Goal: Task Accomplishment & Management: Manage account settings

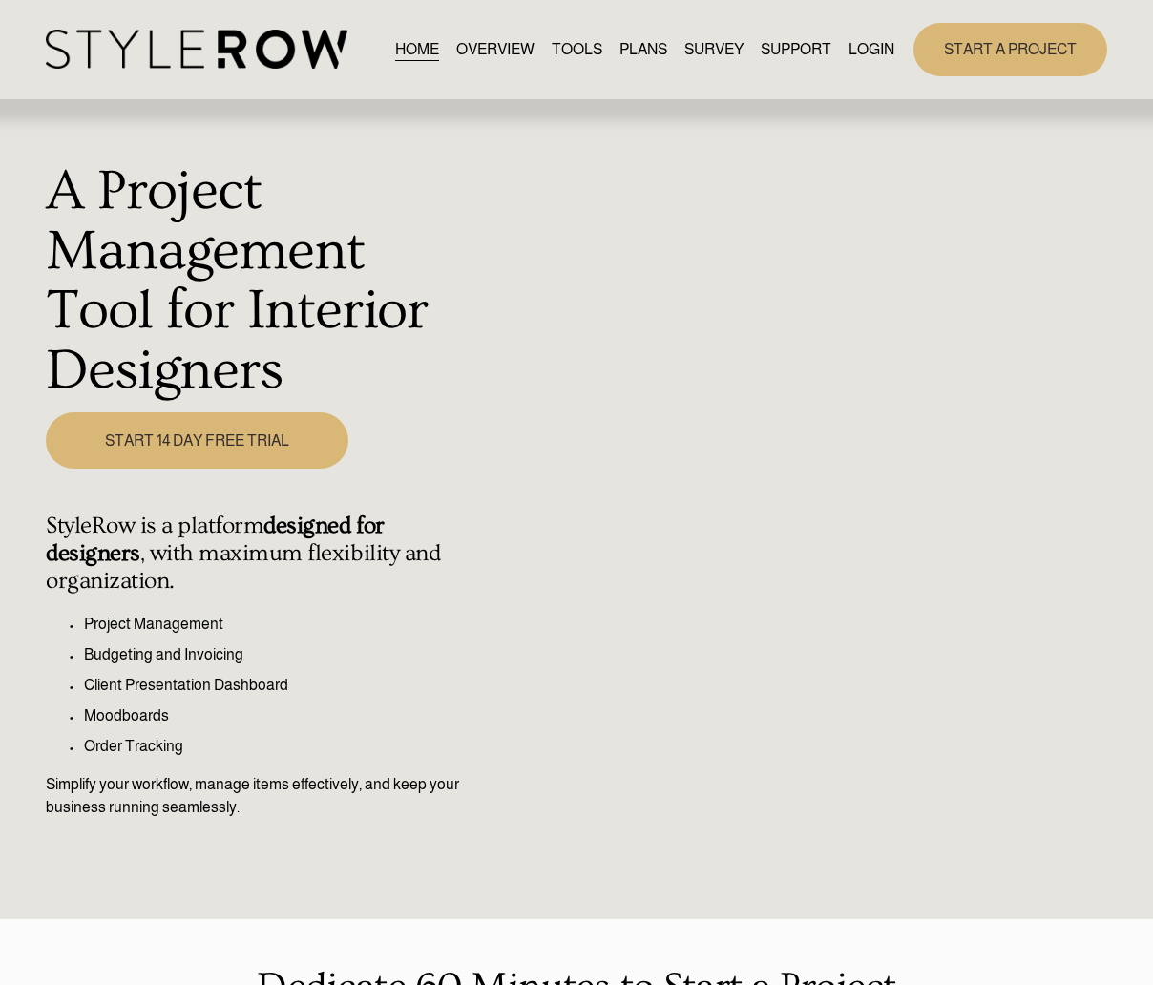
click at [868, 47] on link "LOGIN" at bounding box center [871, 49] width 46 height 26
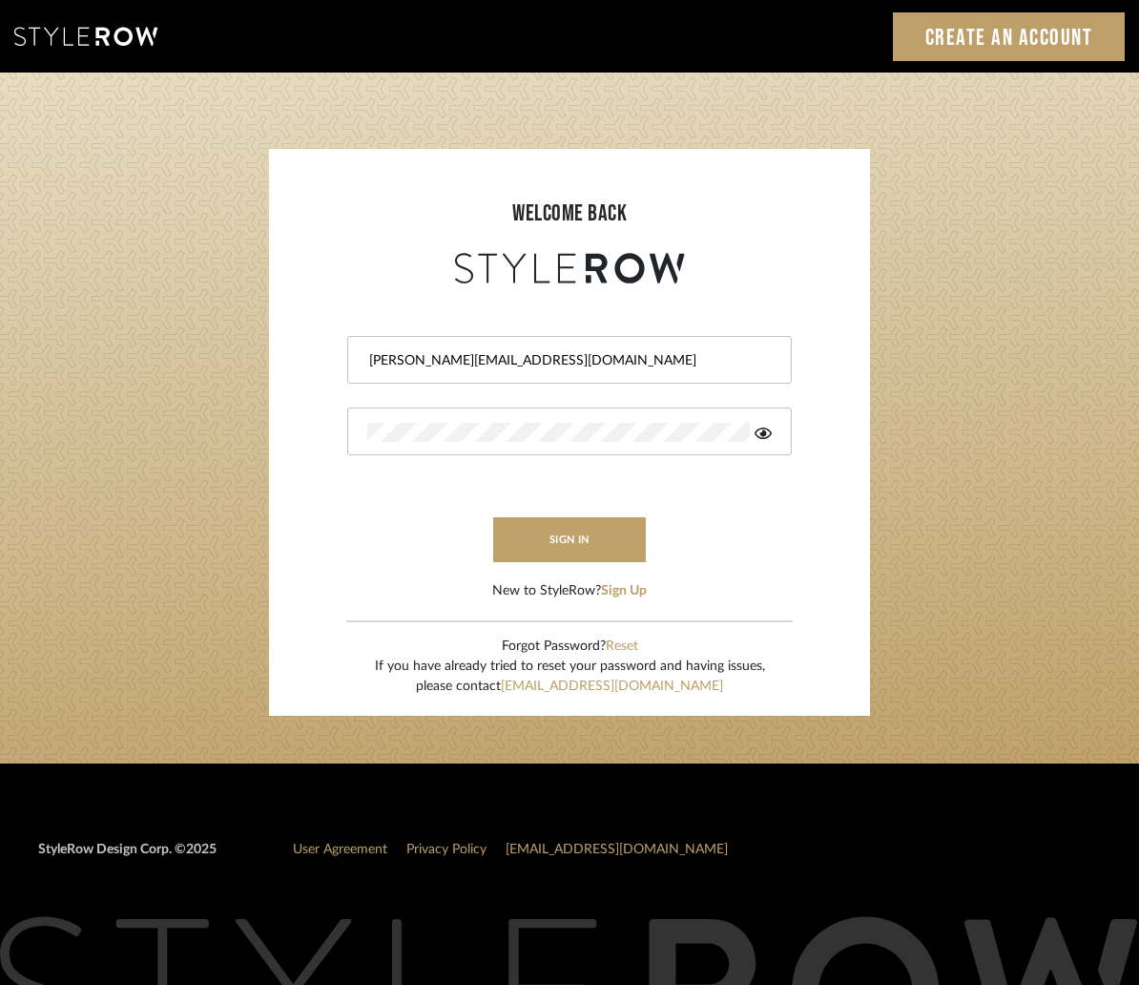
click at [503, 362] on input "tara@fustco.com" at bounding box center [567, 360] width 400 height 19
drag, startPoint x: 828, startPoint y: 495, endPoint x: 757, endPoint y: 510, distance: 73.0
click at [828, 495] on form "tara@fustco.com sign in New to StyleRow? Sign Up" at bounding box center [569, 444] width 563 height 313
click at [616, 527] on button "sign in" at bounding box center [569, 539] width 153 height 45
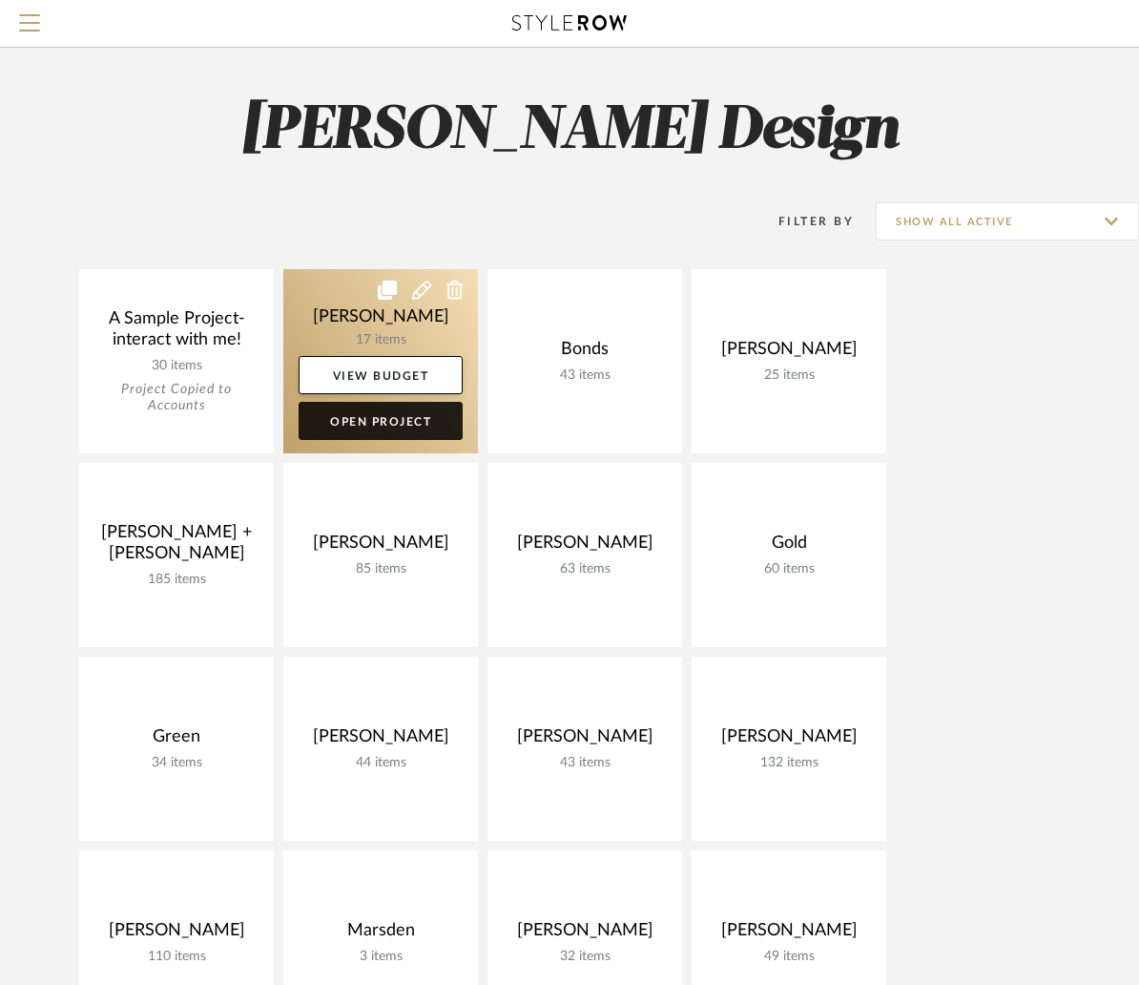
click at [386, 421] on link "Open Project" at bounding box center [381, 421] width 164 height 38
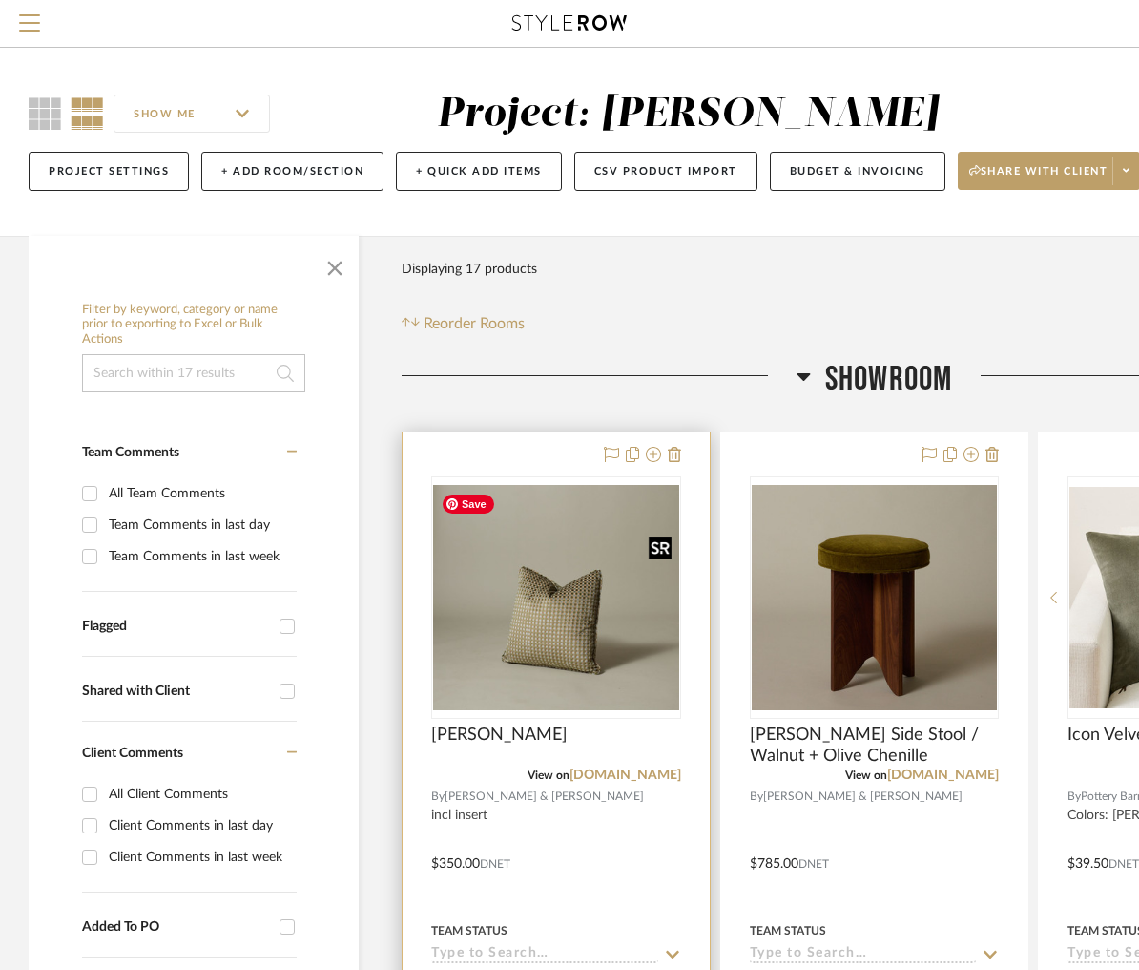
click at [557, 599] on img "0" at bounding box center [556, 597] width 246 height 225
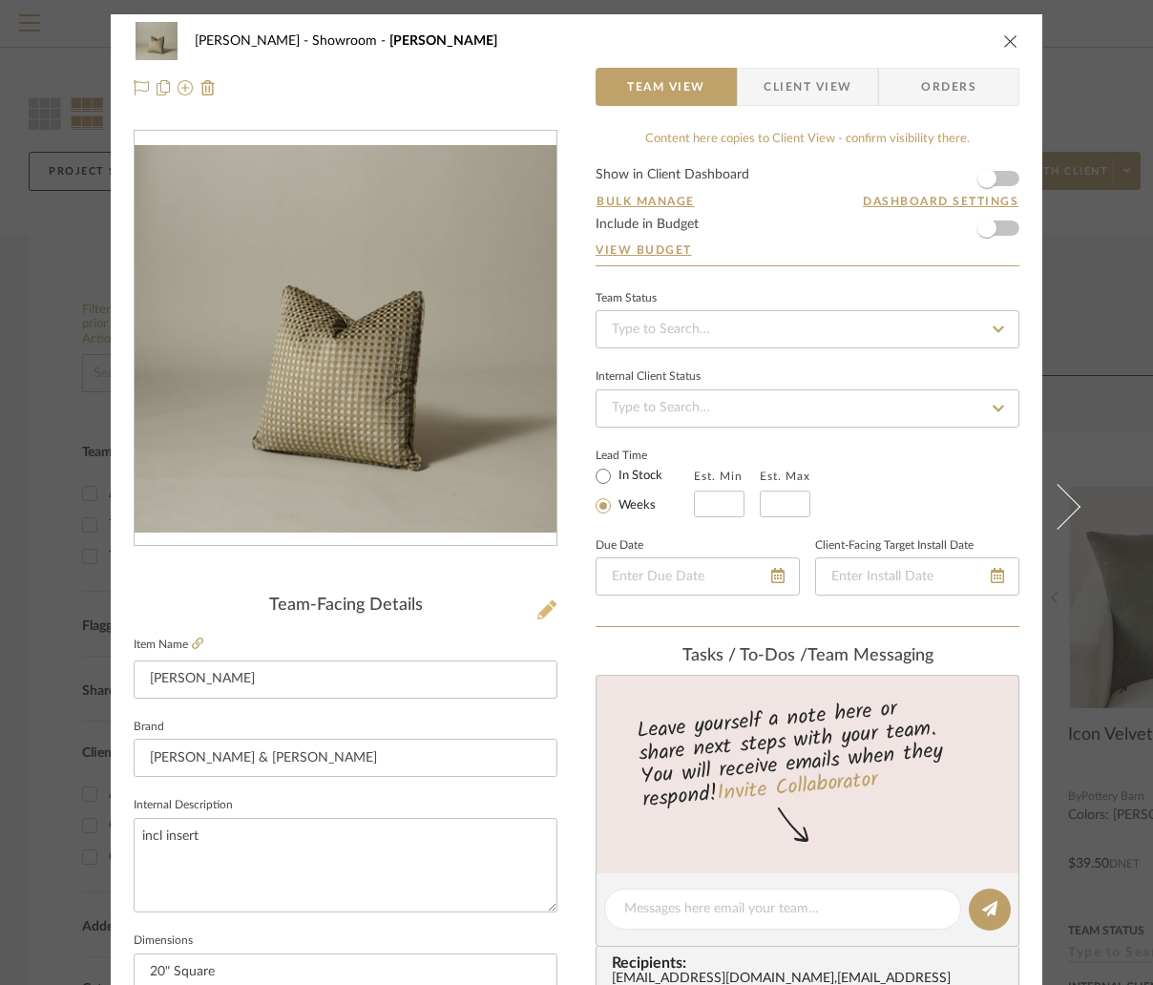
click at [537, 613] on icon at bounding box center [546, 609] width 19 height 19
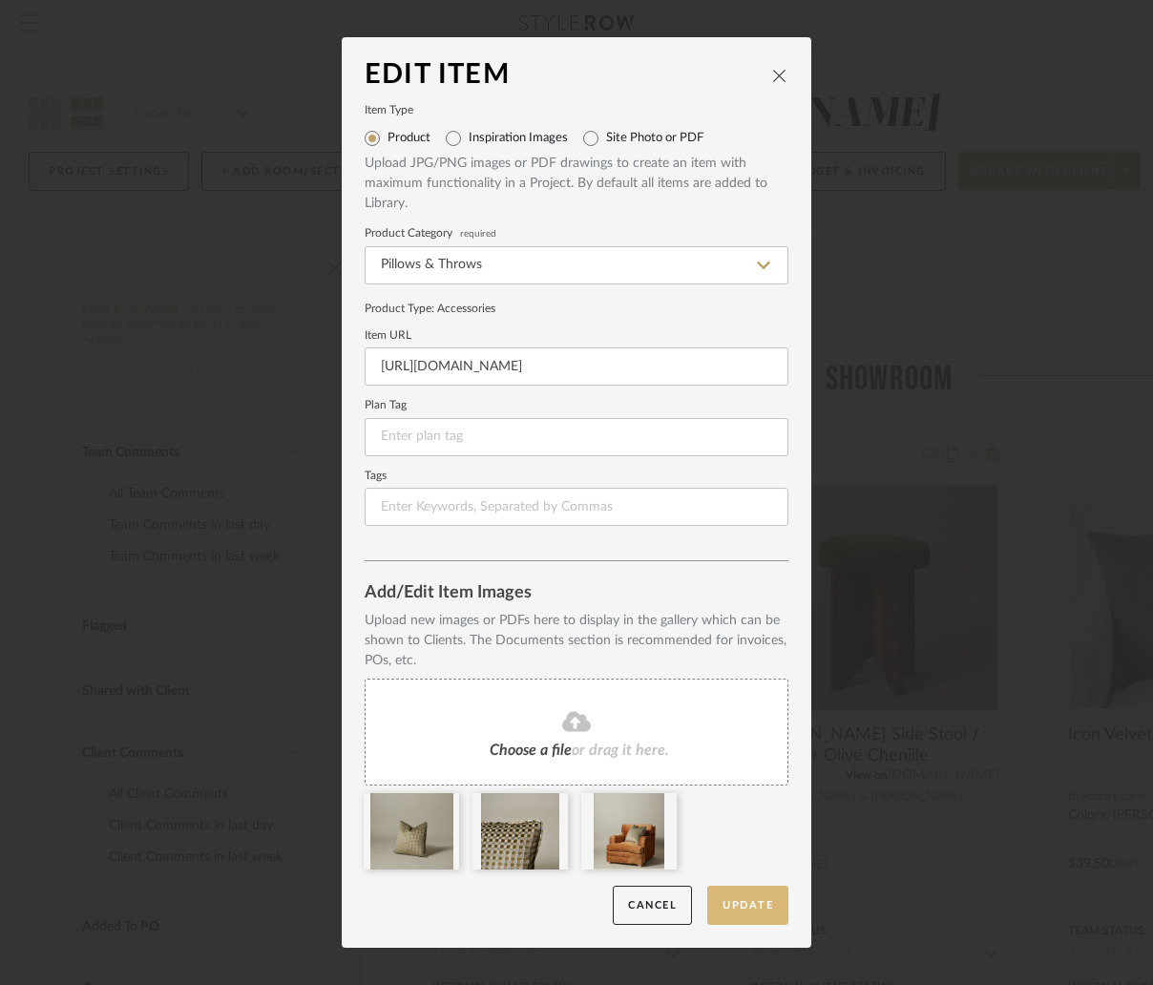
click at [751, 910] on button "Update" at bounding box center [747, 905] width 81 height 39
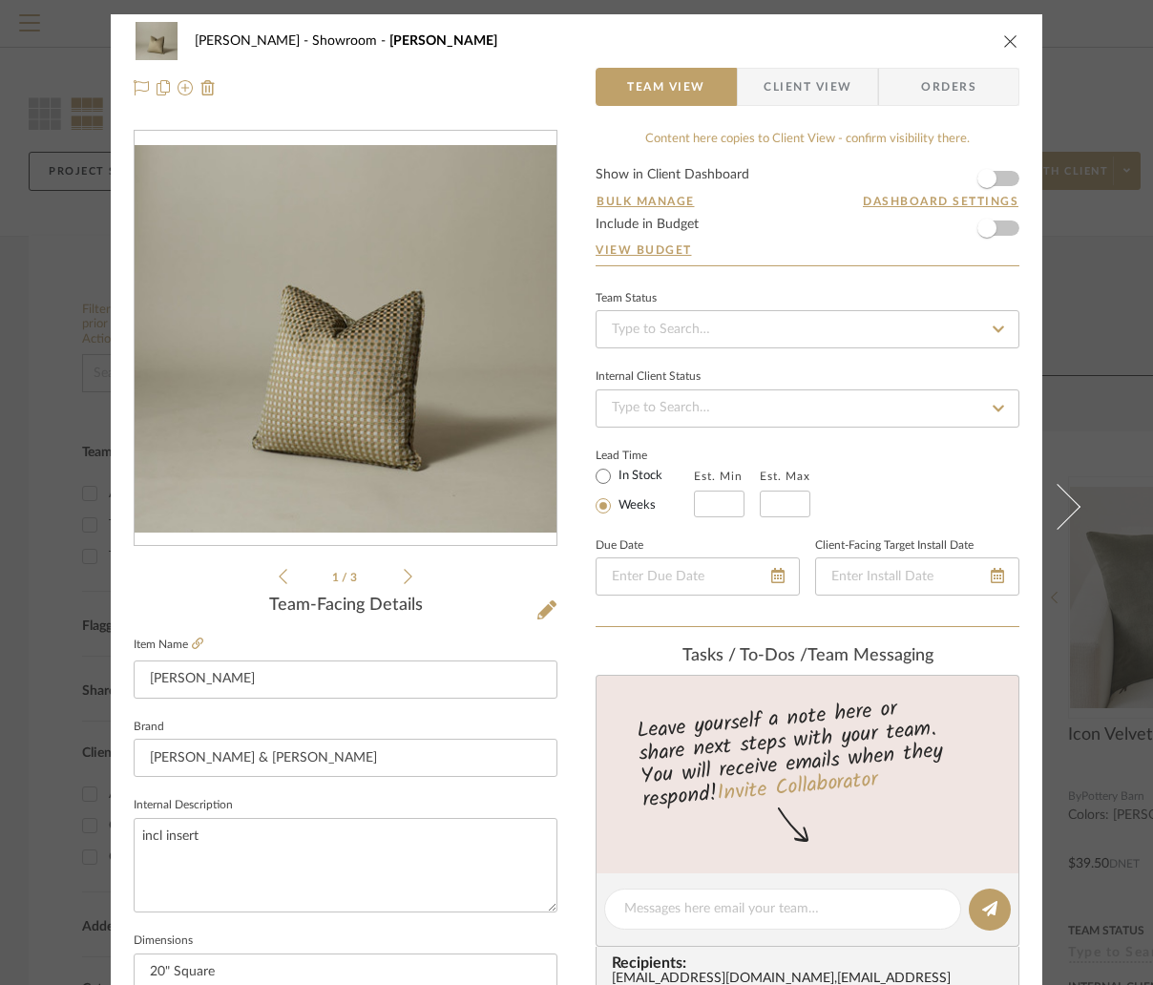
click at [1080, 47] on button at bounding box center [1068, 506] width 53 height 985
